Goal: Task Accomplishment & Management: Use online tool/utility

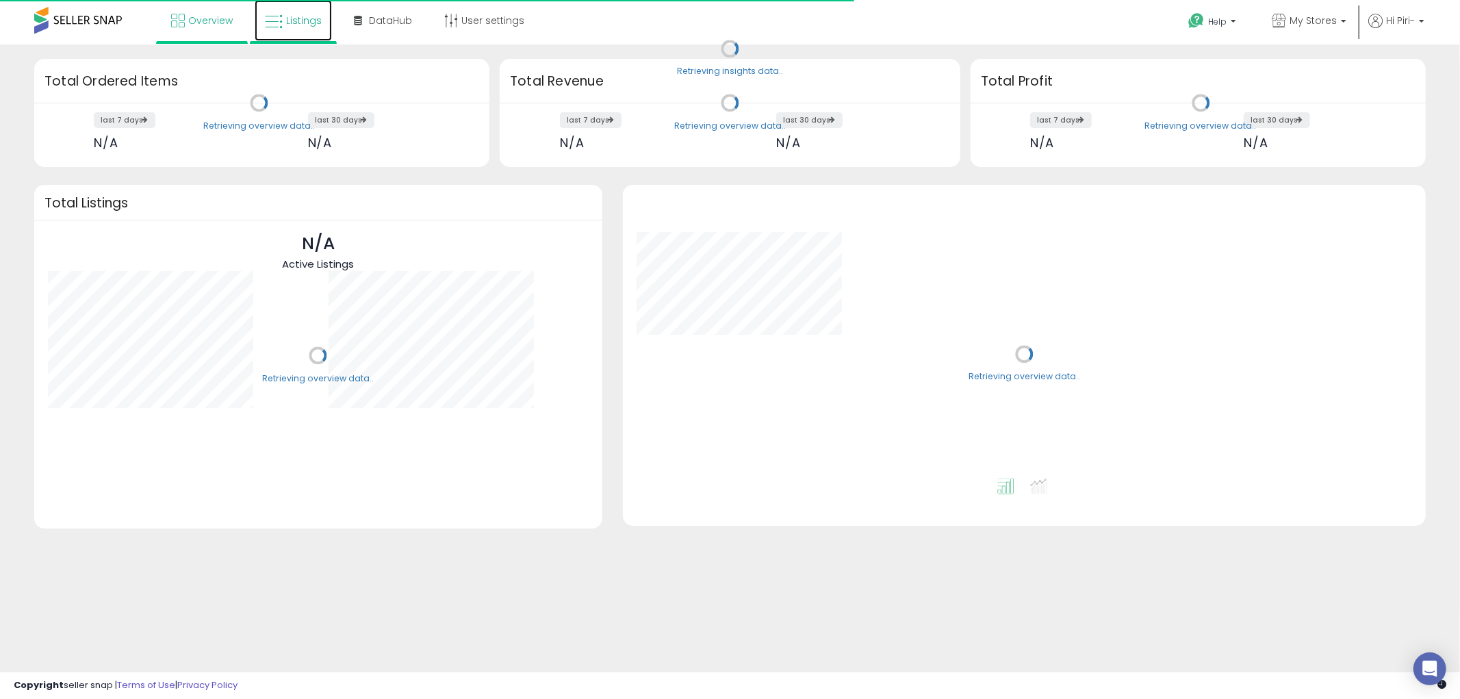
click at [299, 18] on span "Listings" at bounding box center [304, 21] width 36 height 14
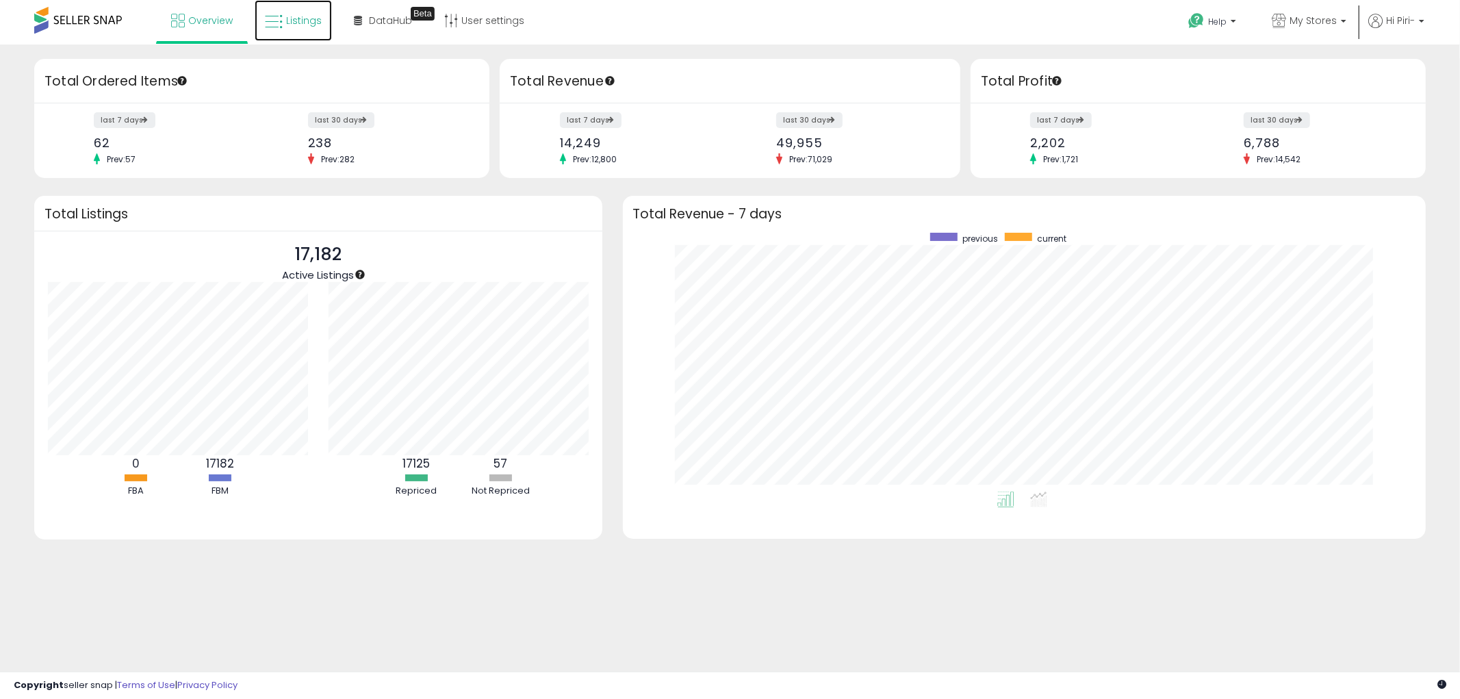
scroll to position [258, 776]
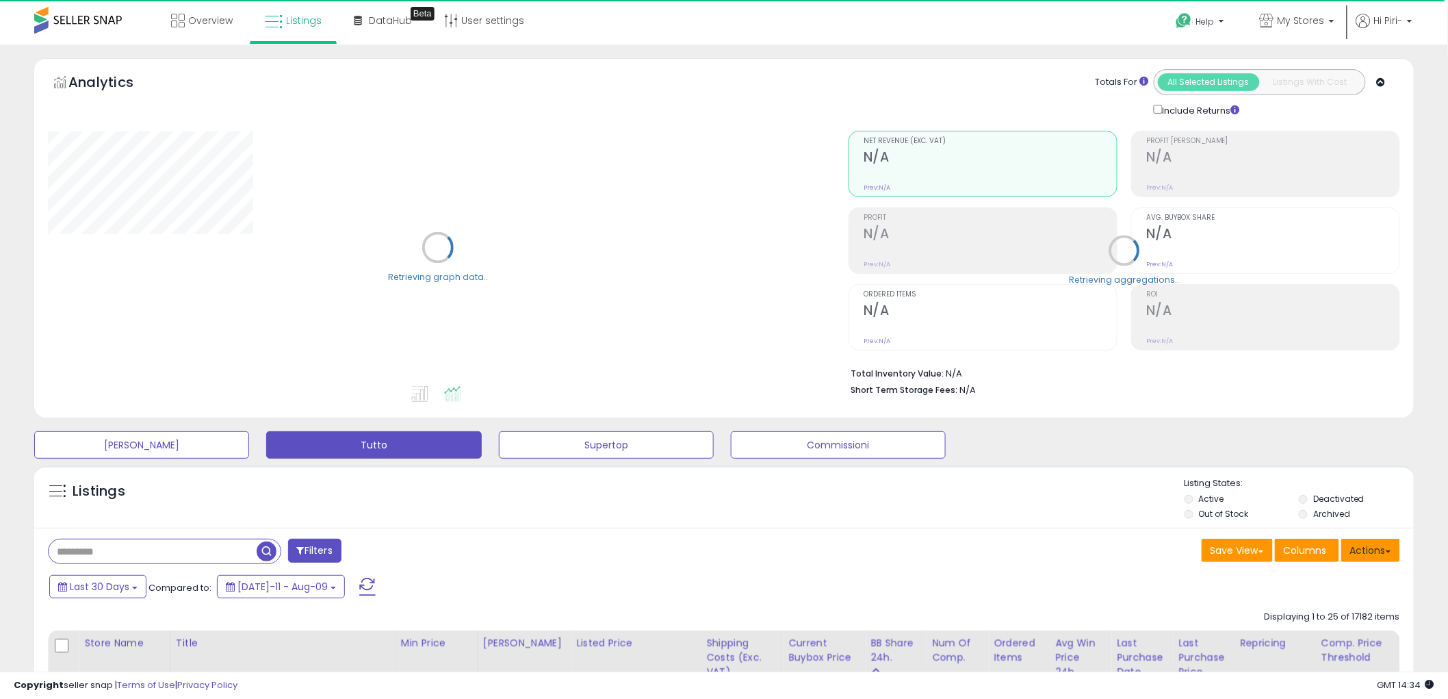
click at [1381, 552] on button "Actions" at bounding box center [1371, 550] width 59 height 23
click at [1352, 580] on link "Import" at bounding box center [1315, 579] width 150 height 21
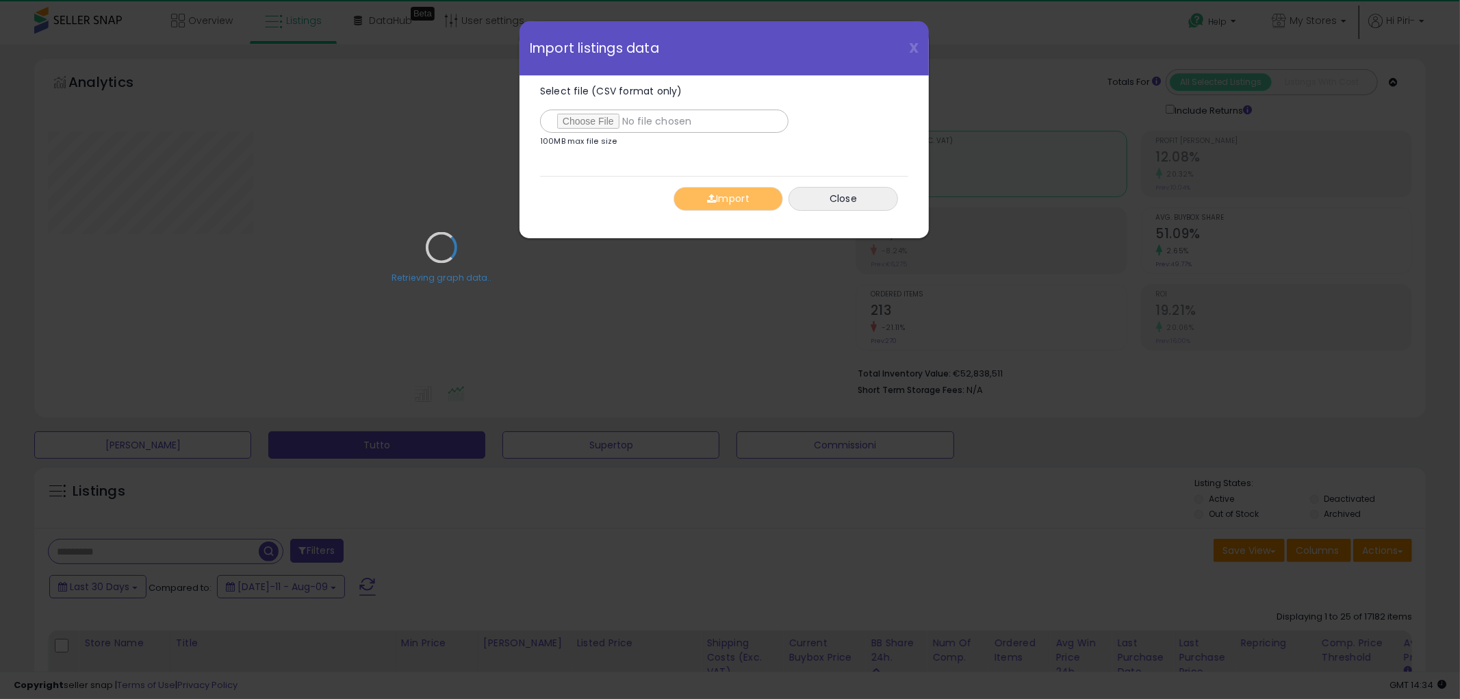
click at [591, 120] on div "Retrieving graph data.." at bounding box center [442, 257] width 808 height 281
click at [576, 118] on div "Retrieving graph data.." at bounding box center [442, 257] width 808 height 281
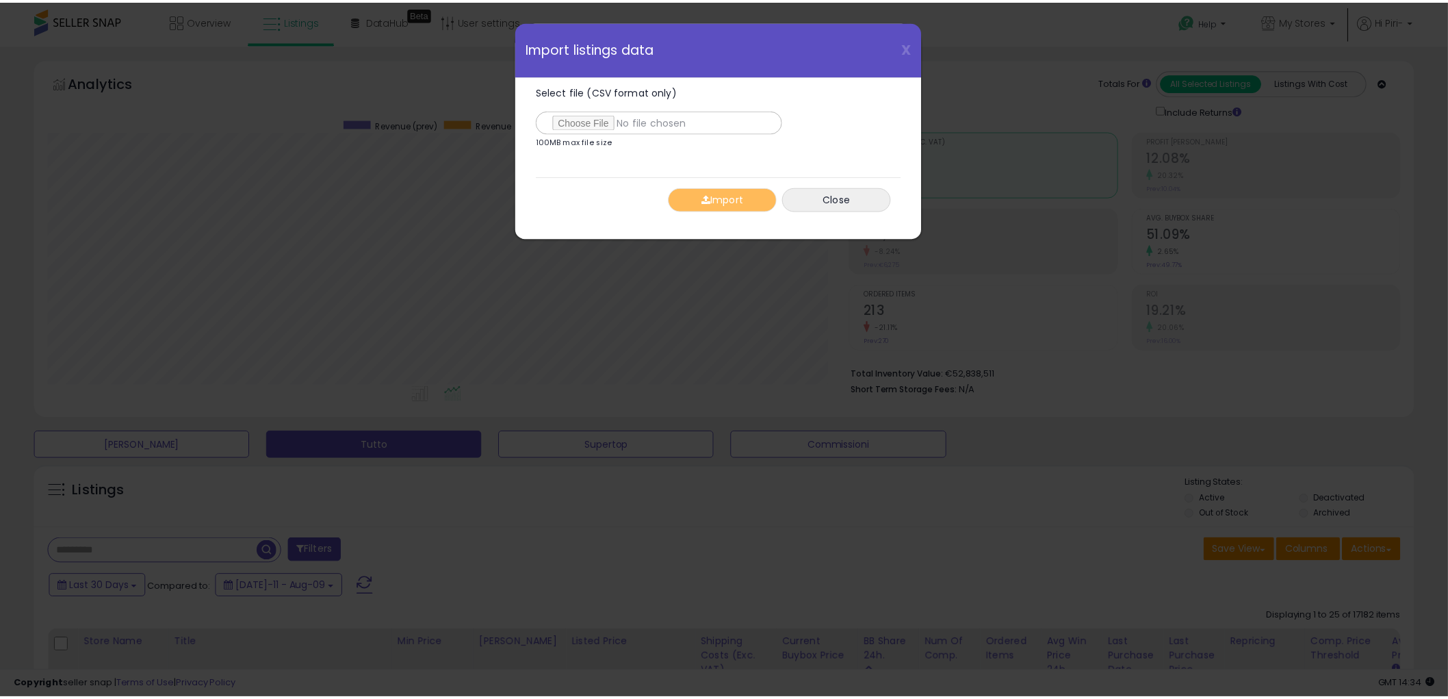
scroll to position [281, 808]
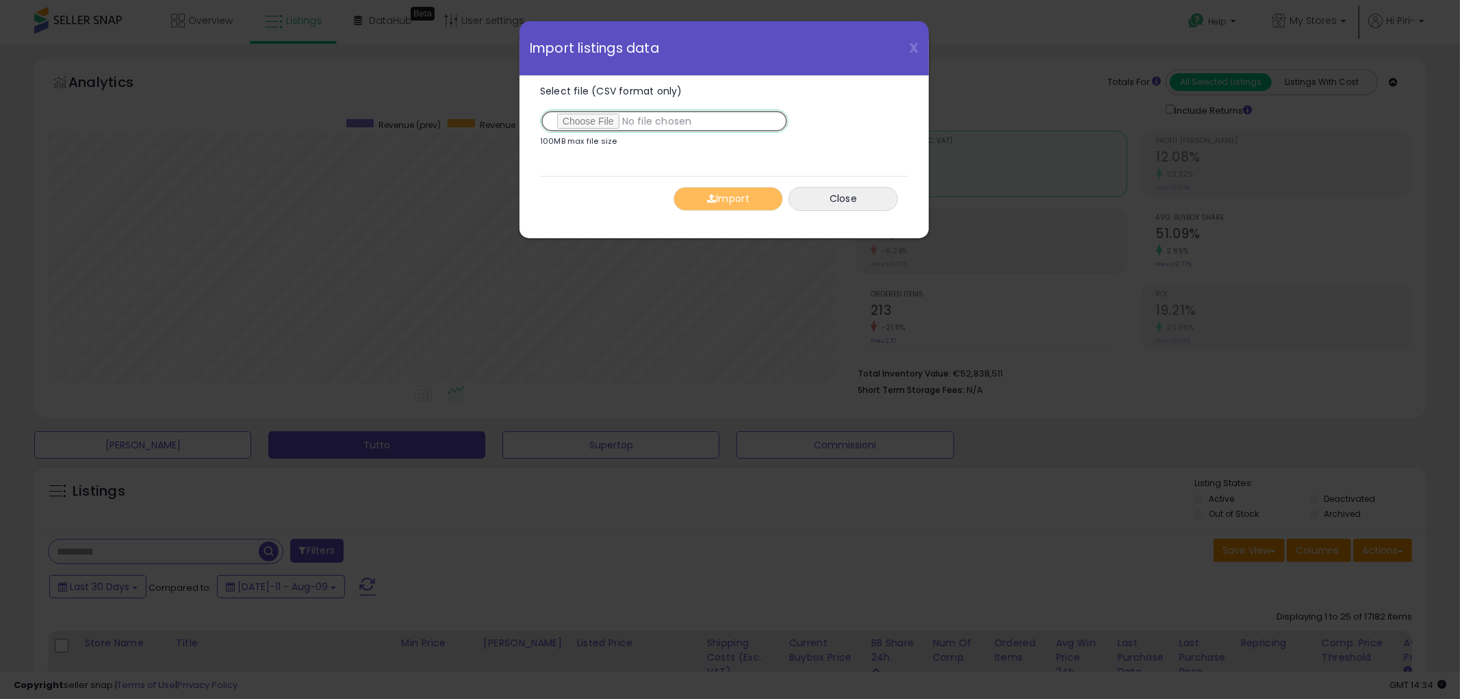
click at [582, 118] on input "Select file (CSV format only)" at bounding box center [664, 121] width 248 height 23
type input "**********"
click at [732, 196] on button "Import" at bounding box center [728, 199] width 110 height 24
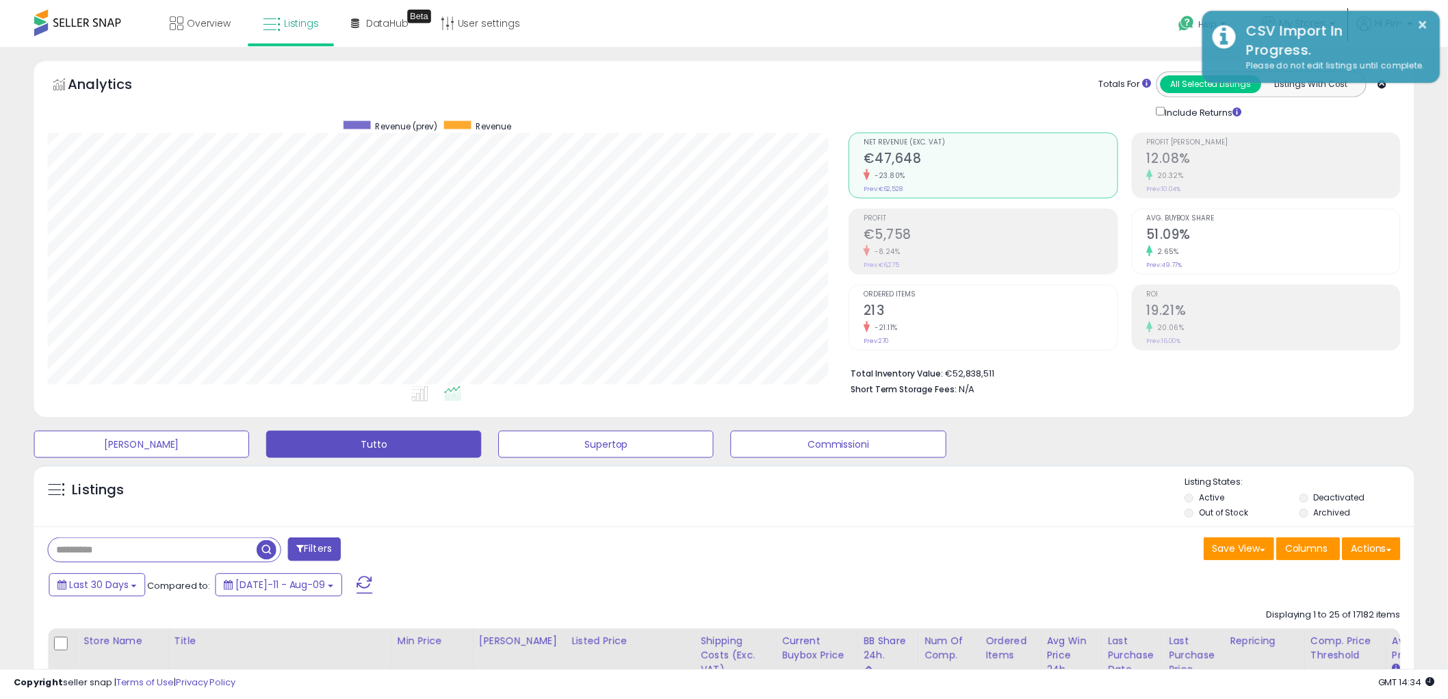
scroll to position [684166, 683644]
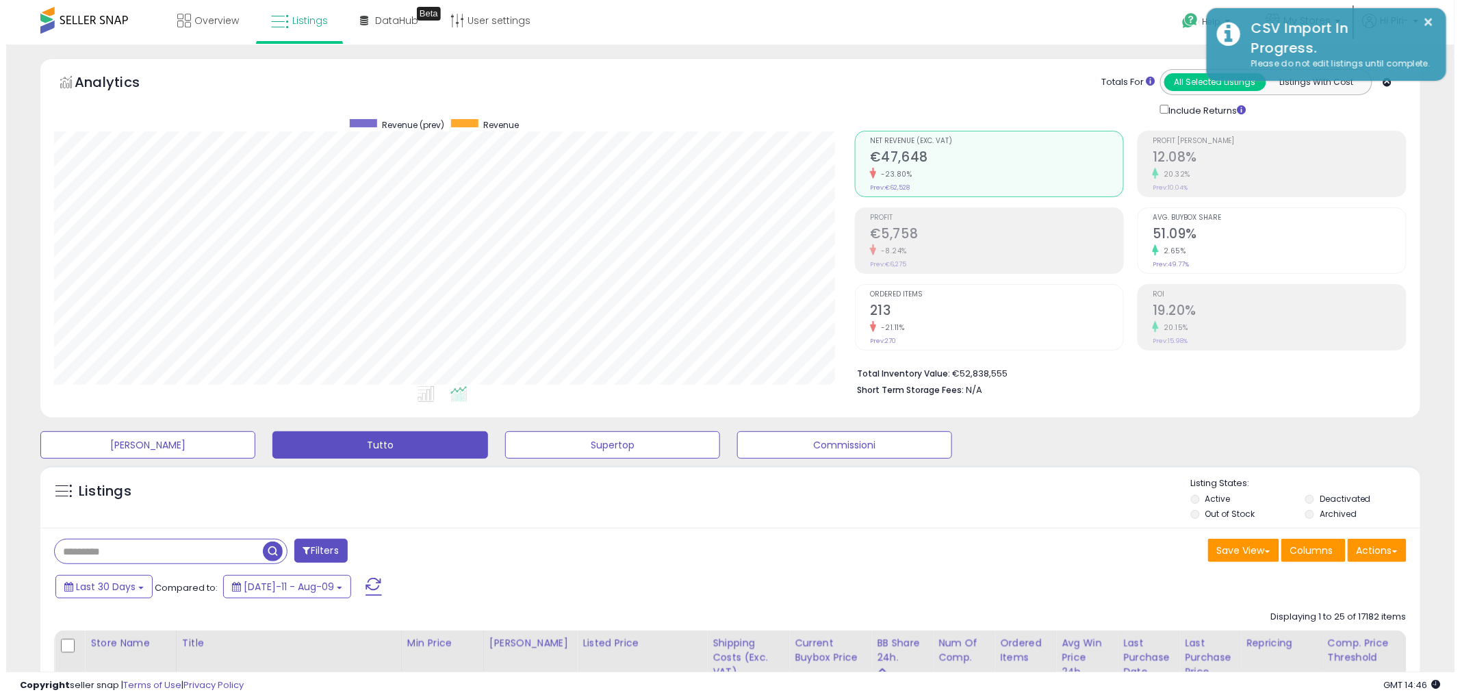
scroll to position [281, 801]
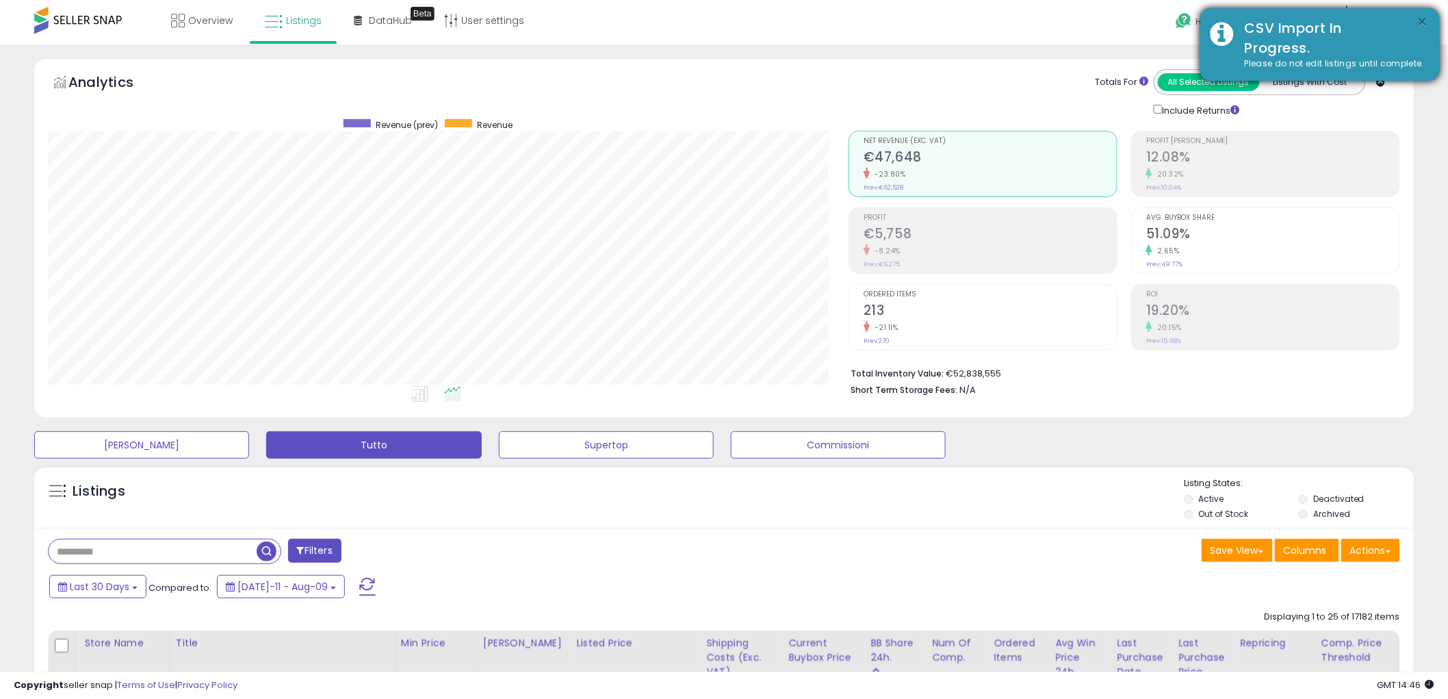
click at [1421, 22] on button "×" at bounding box center [1422, 22] width 11 height 17
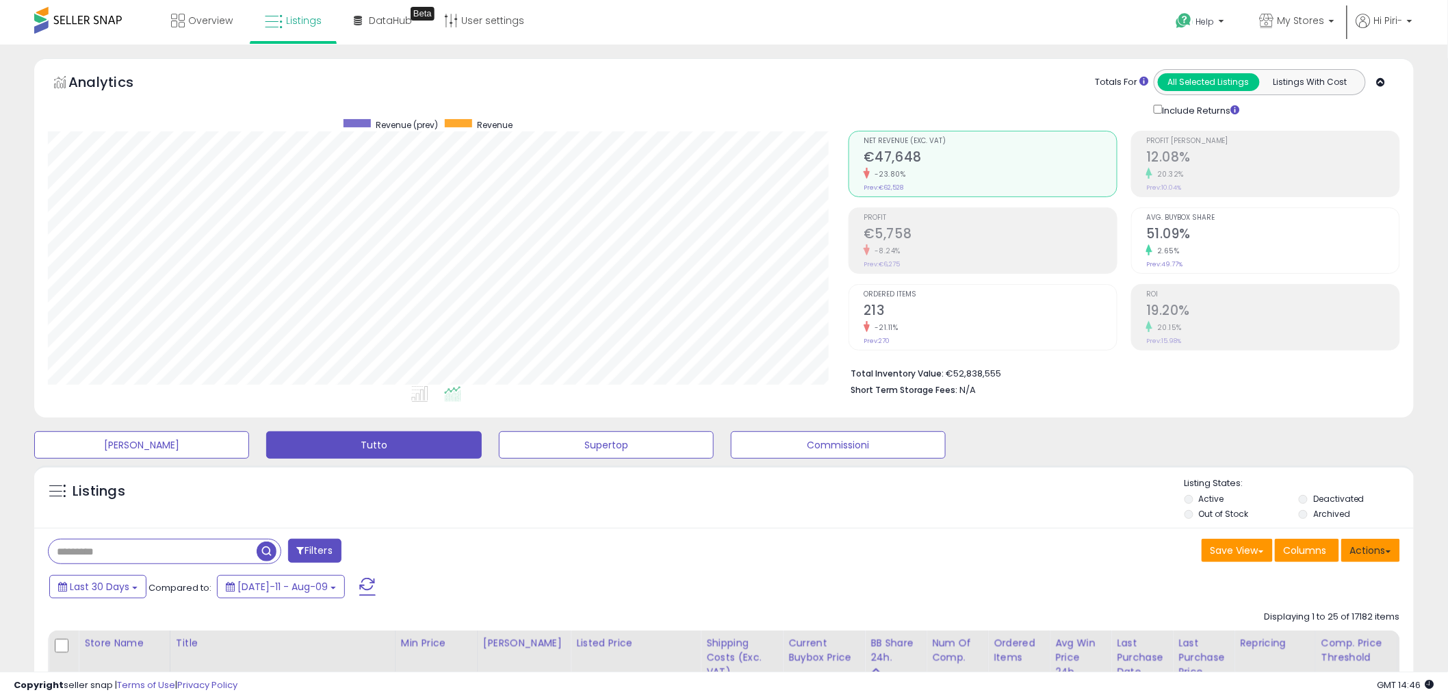
click at [1389, 559] on button "Actions" at bounding box center [1371, 550] width 59 height 23
click at [1322, 576] on link "Import" at bounding box center [1315, 579] width 150 height 21
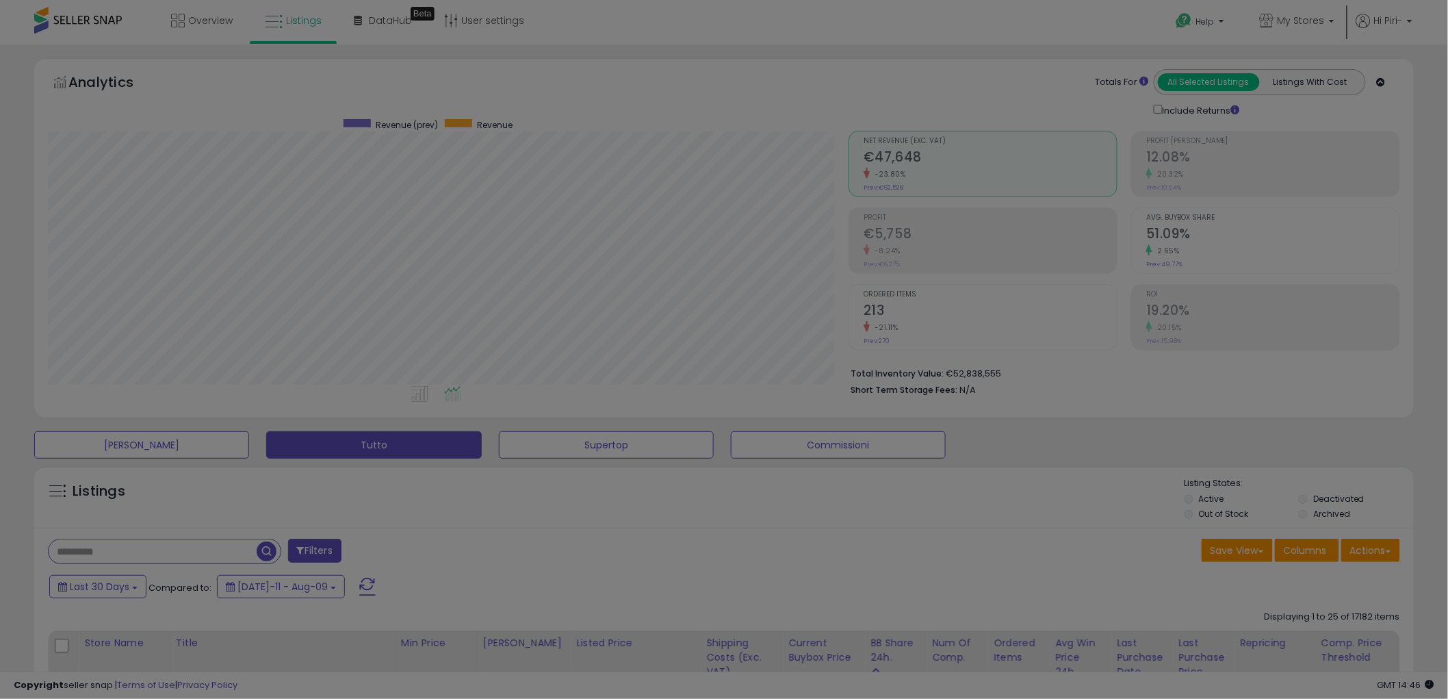
scroll to position [281, 808]
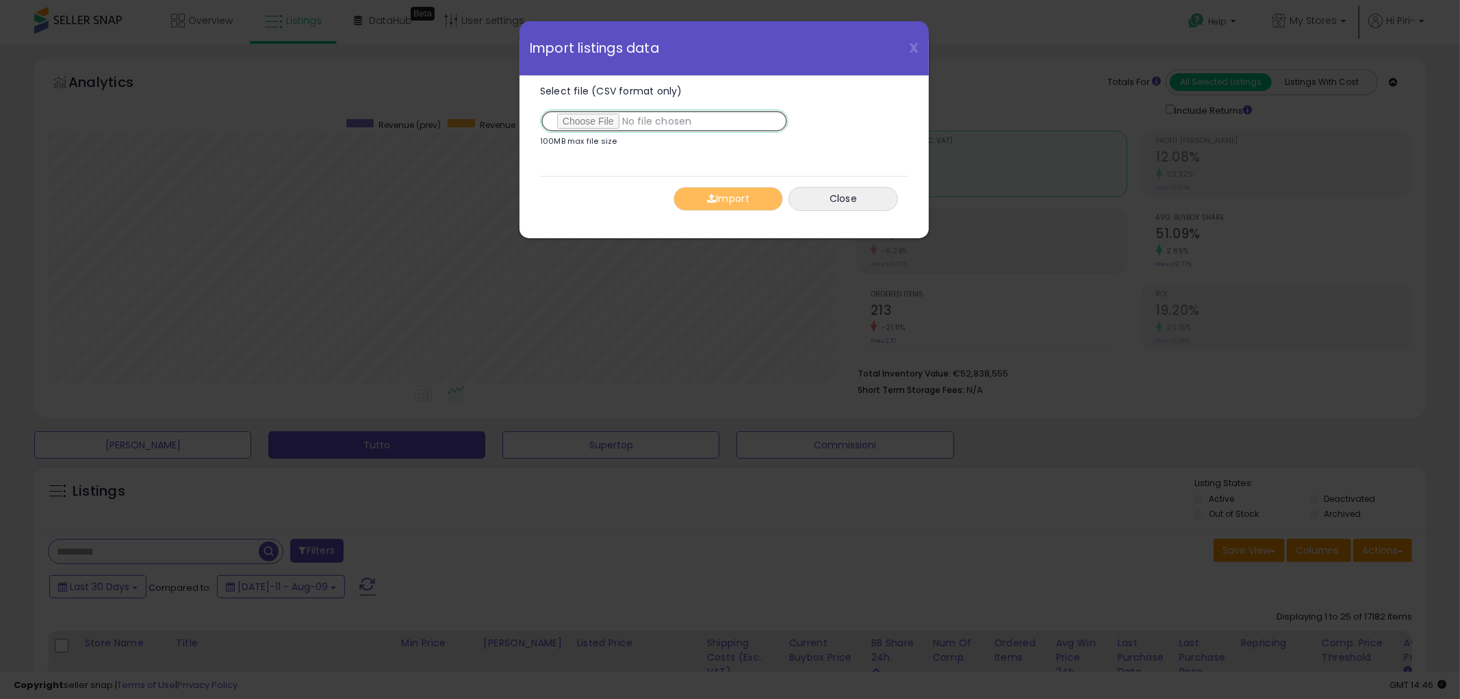
click at [596, 119] on input "Select file (CSV format only)" at bounding box center [664, 121] width 248 height 23
click at [845, 195] on button "Close" at bounding box center [843, 199] width 110 height 24
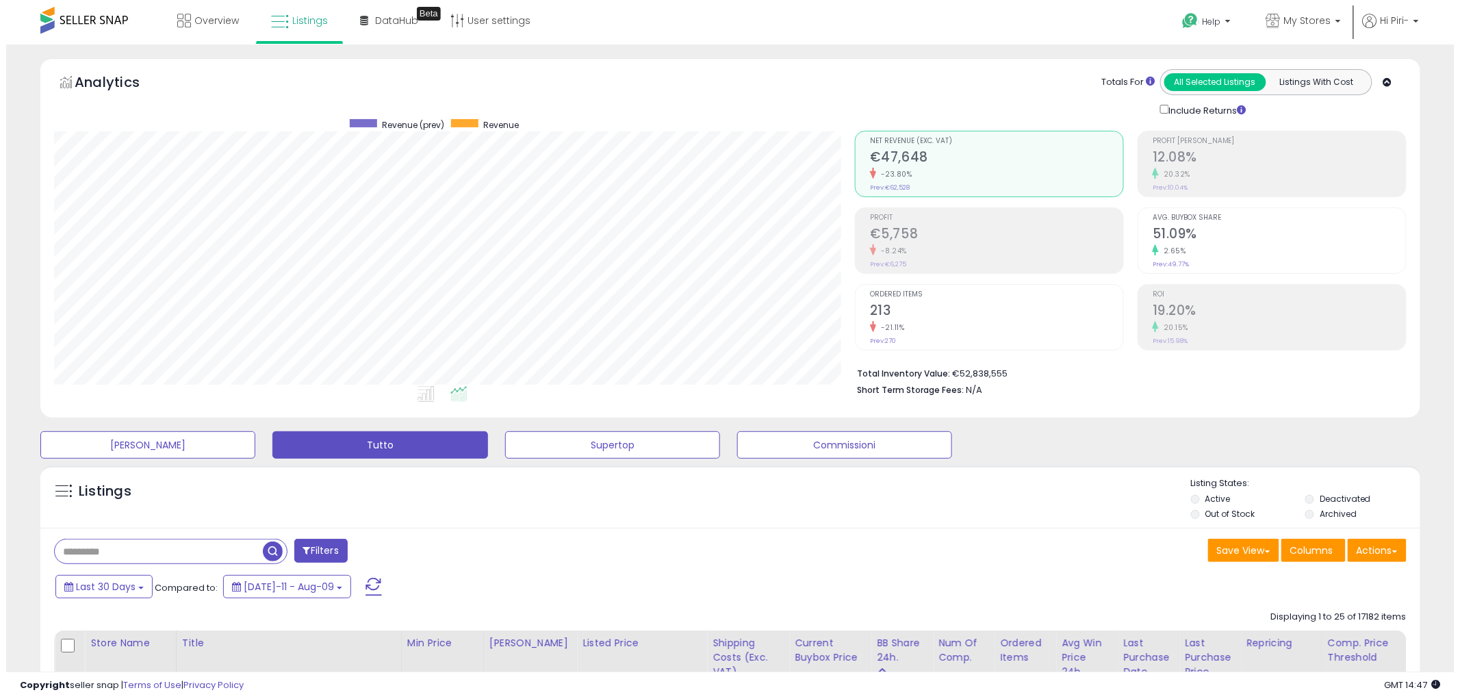
scroll to position [684166, 683644]
click at [1372, 548] on button "Actions" at bounding box center [1371, 550] width 59 height 23
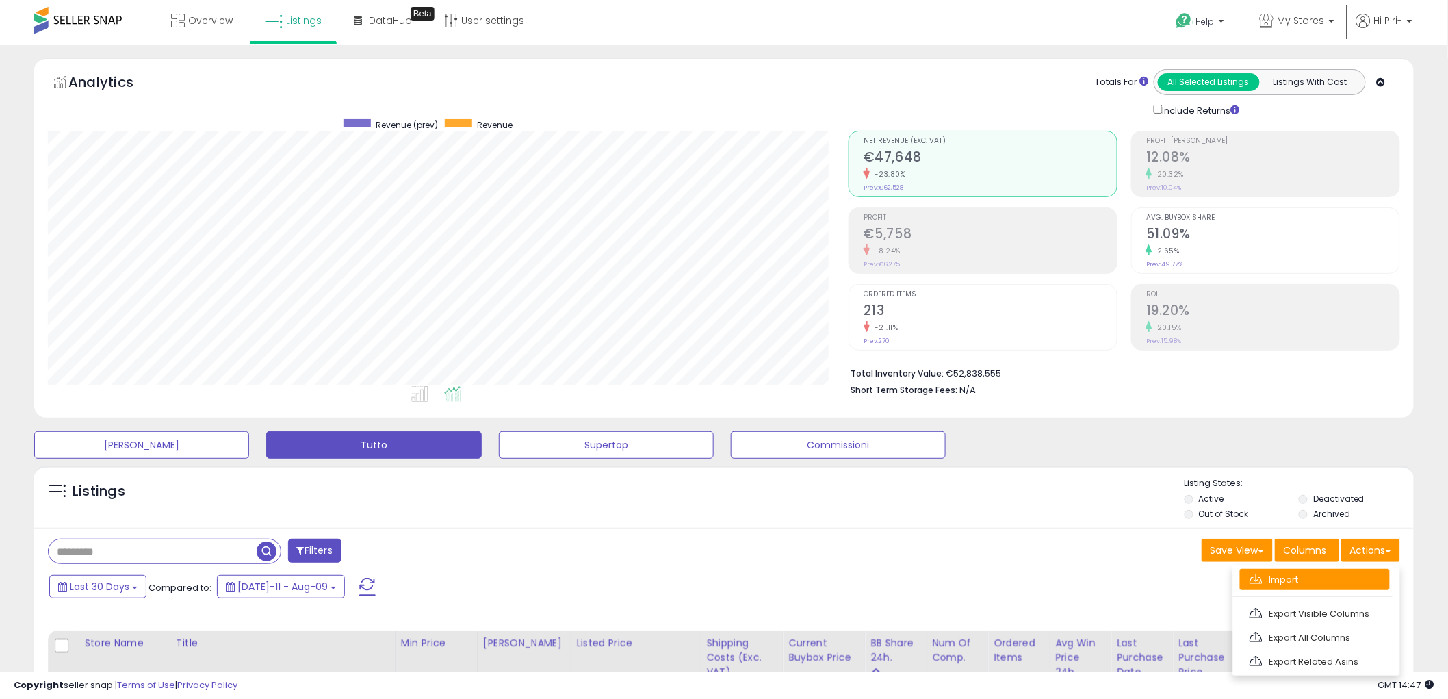
click at [1257, 576] on span at bounding box center [1256, 579] width 13 height 10
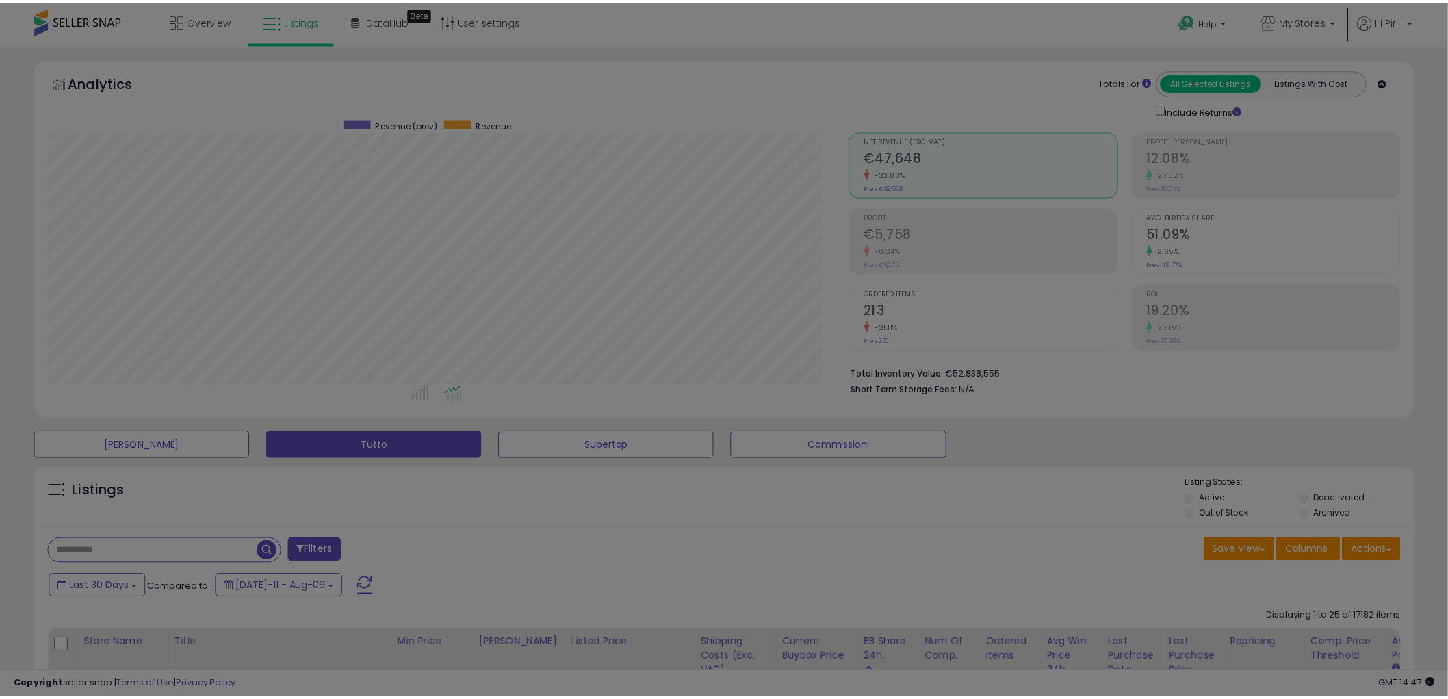
scroll to position [281, 808]
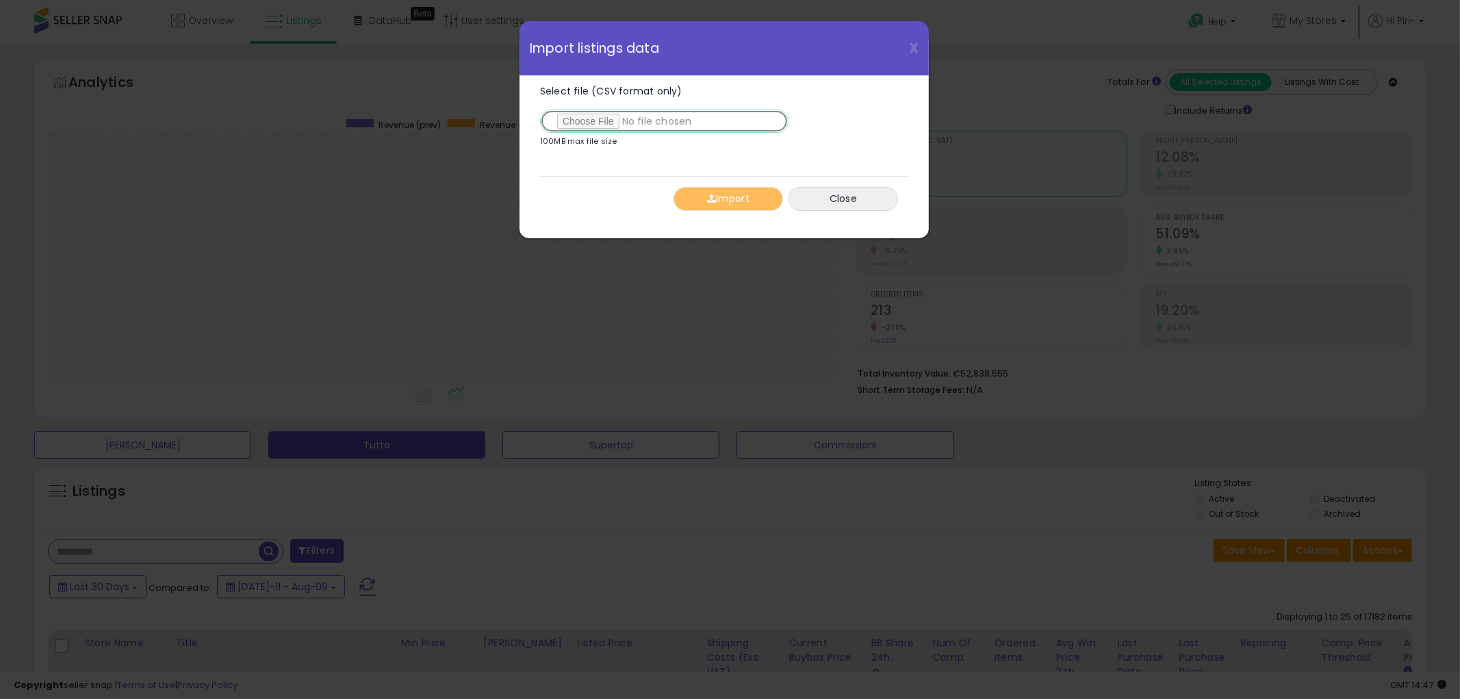
click at [582, 114] on input "Select file (CSV format only)" at bounding box center [664, 121] width 248 height 23
type input "**********"
click at [742, 199] on button "Import" at bounding box center [728, 199] width 110 height 24
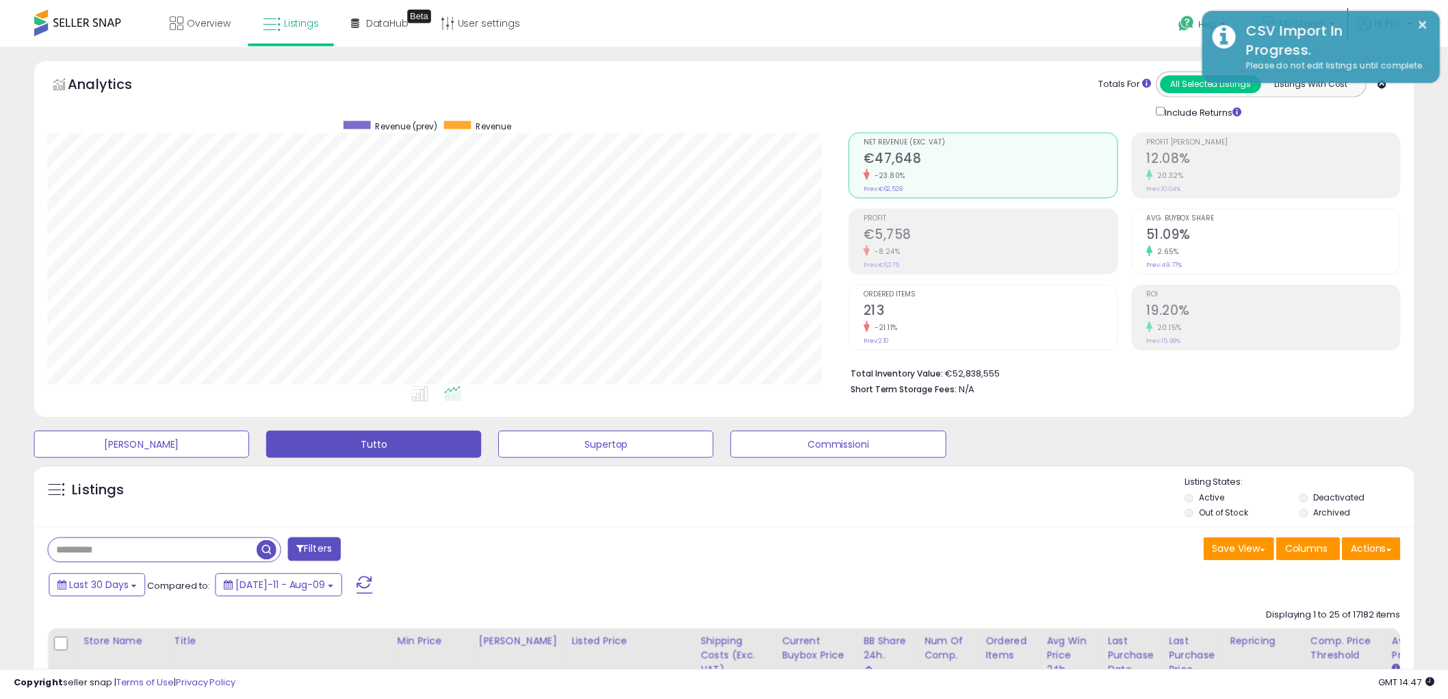
scroll to position [684166, 683644]
